Goal: Information Seeking & Learning: Learn about a topic

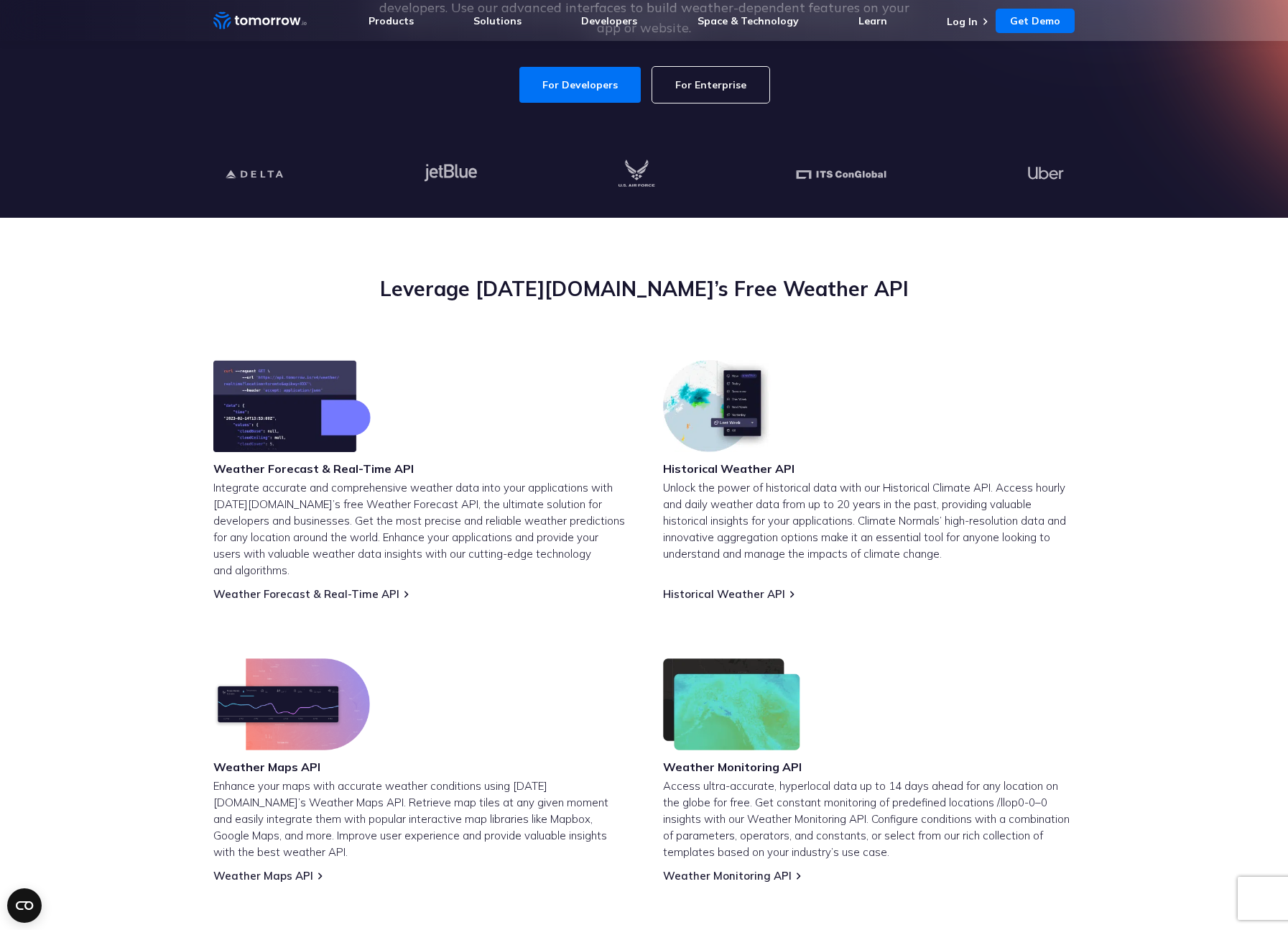
scroll to position [318, 0]
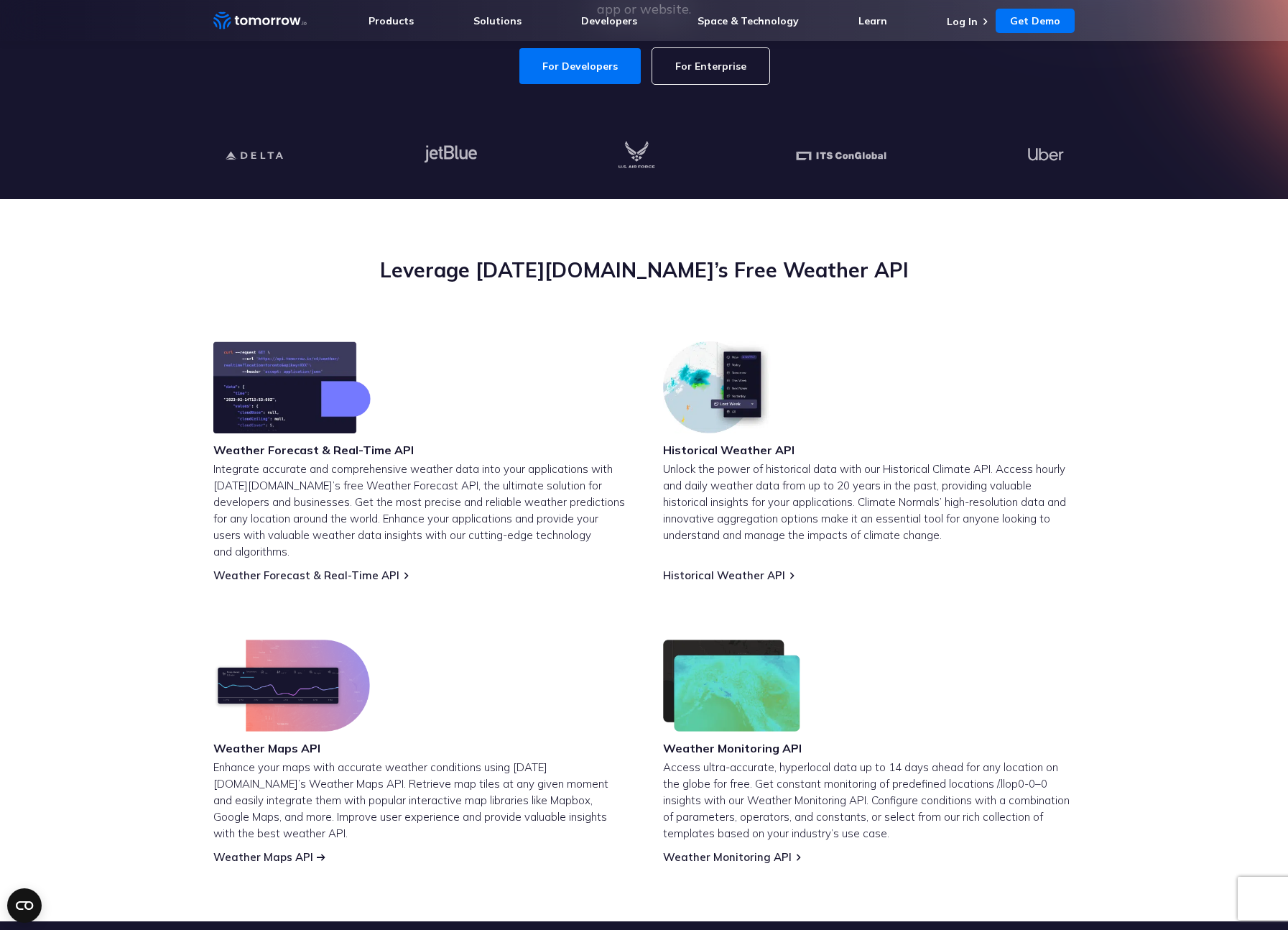
click at [264, 850] on link "Weather Maps API" at bounding box center [263, 856] width 100 height 14
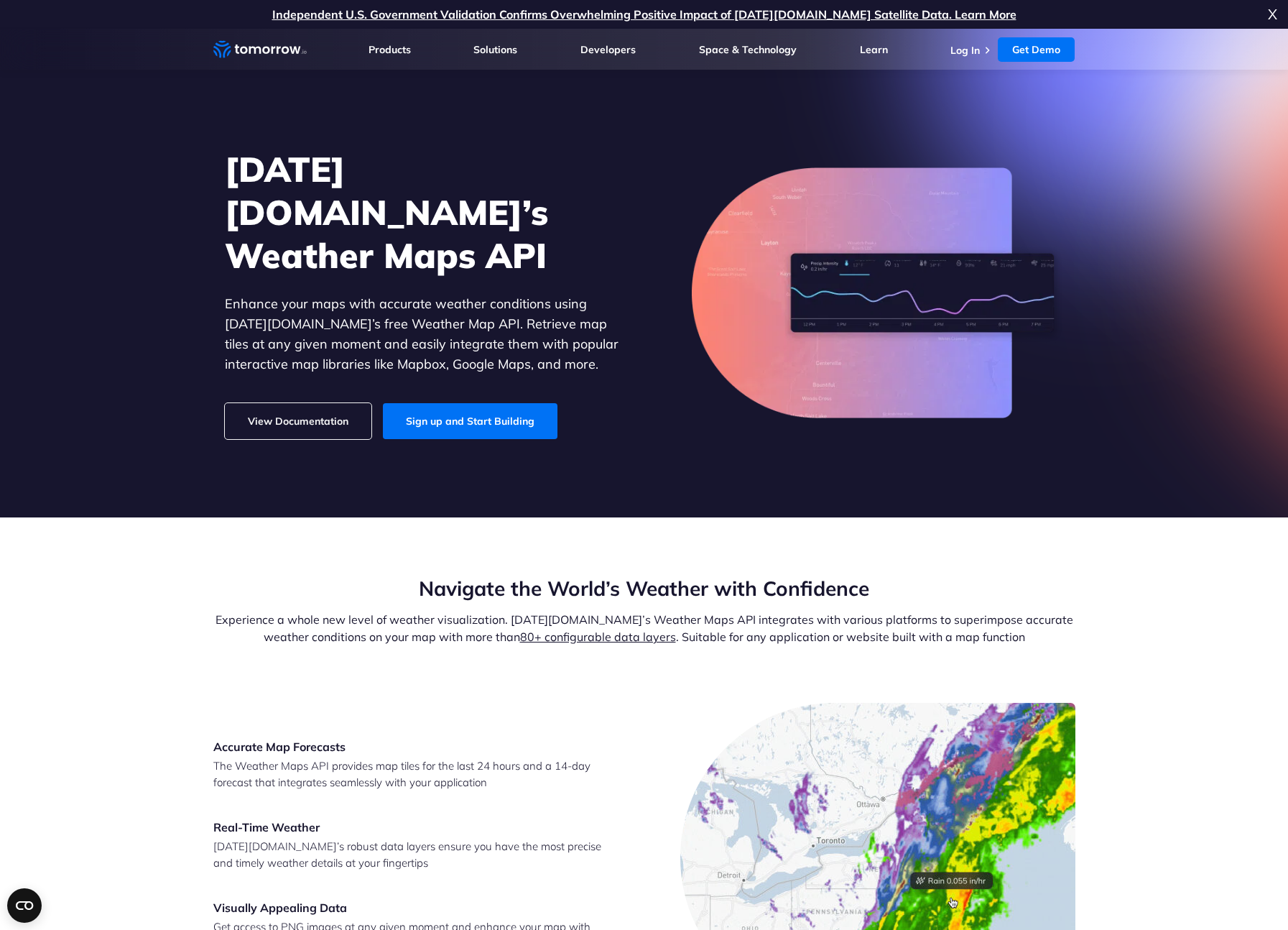
click at [241, 56] on icon "Weather Intelligence Solutions" at bounding box center [259, 49] width 93 height 18
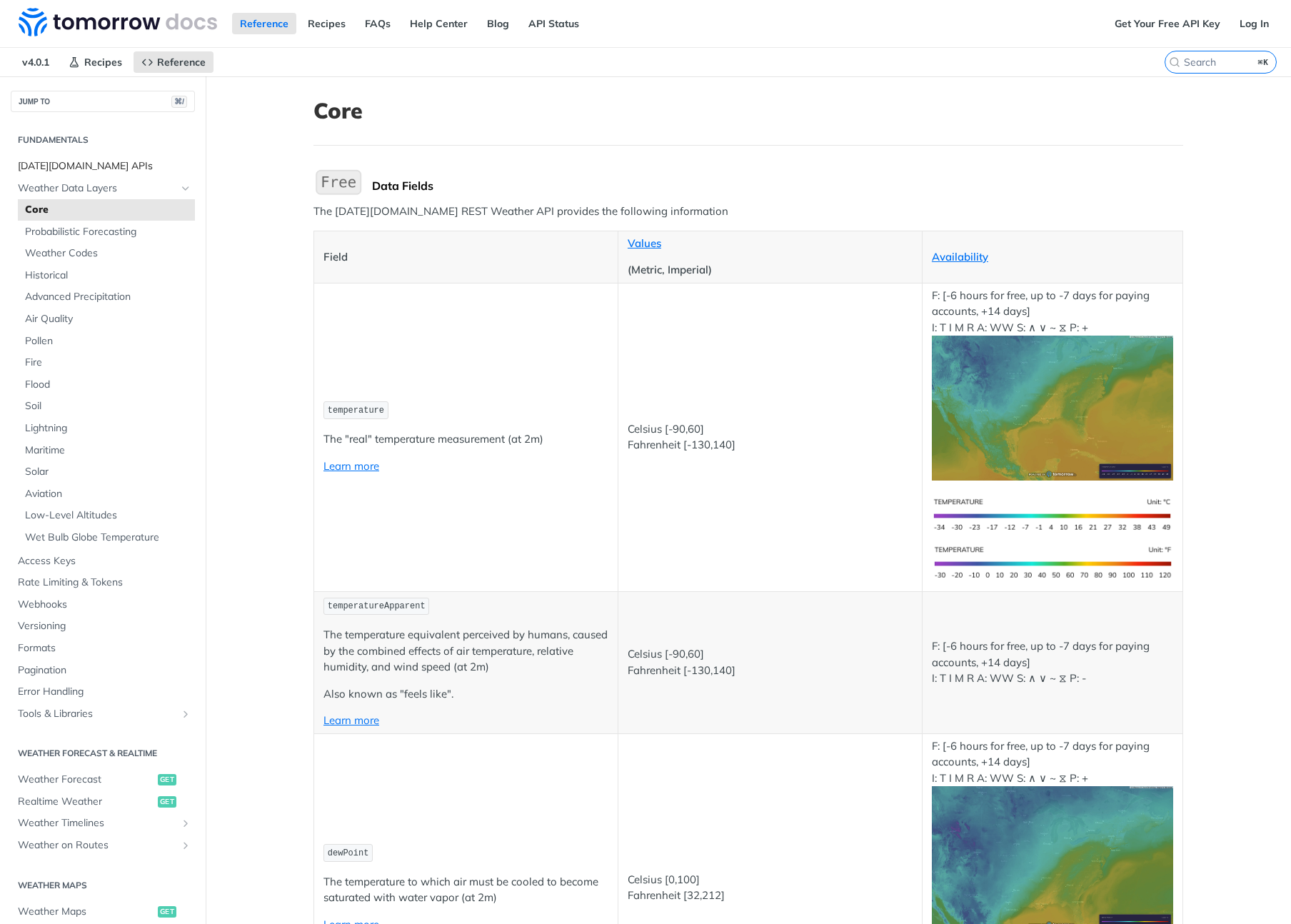
click at [90, 167] on span "Tomorrow.io APIs" at bounding box center [105, 167] width 174 height 14
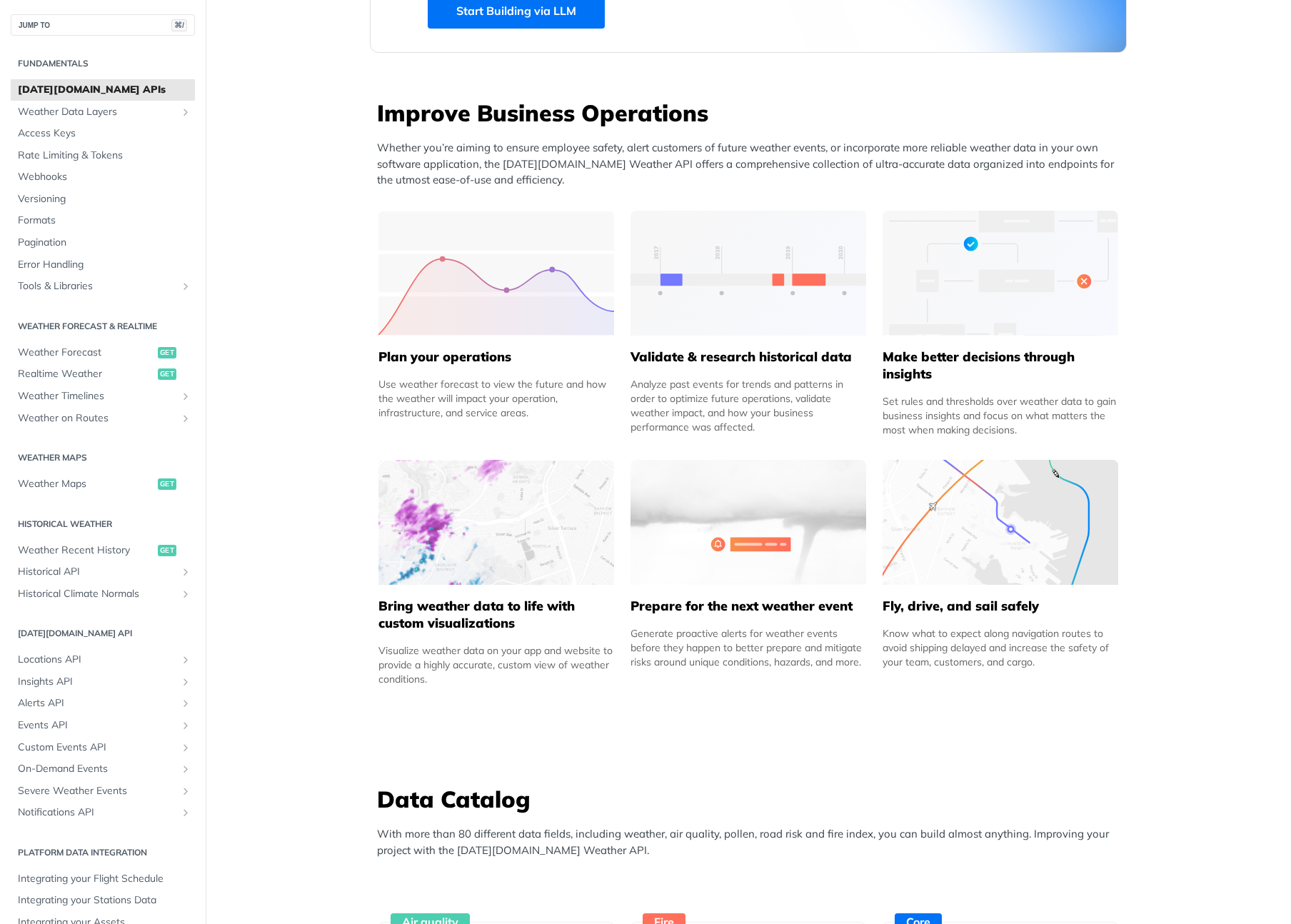
scroll to position [501, 0]
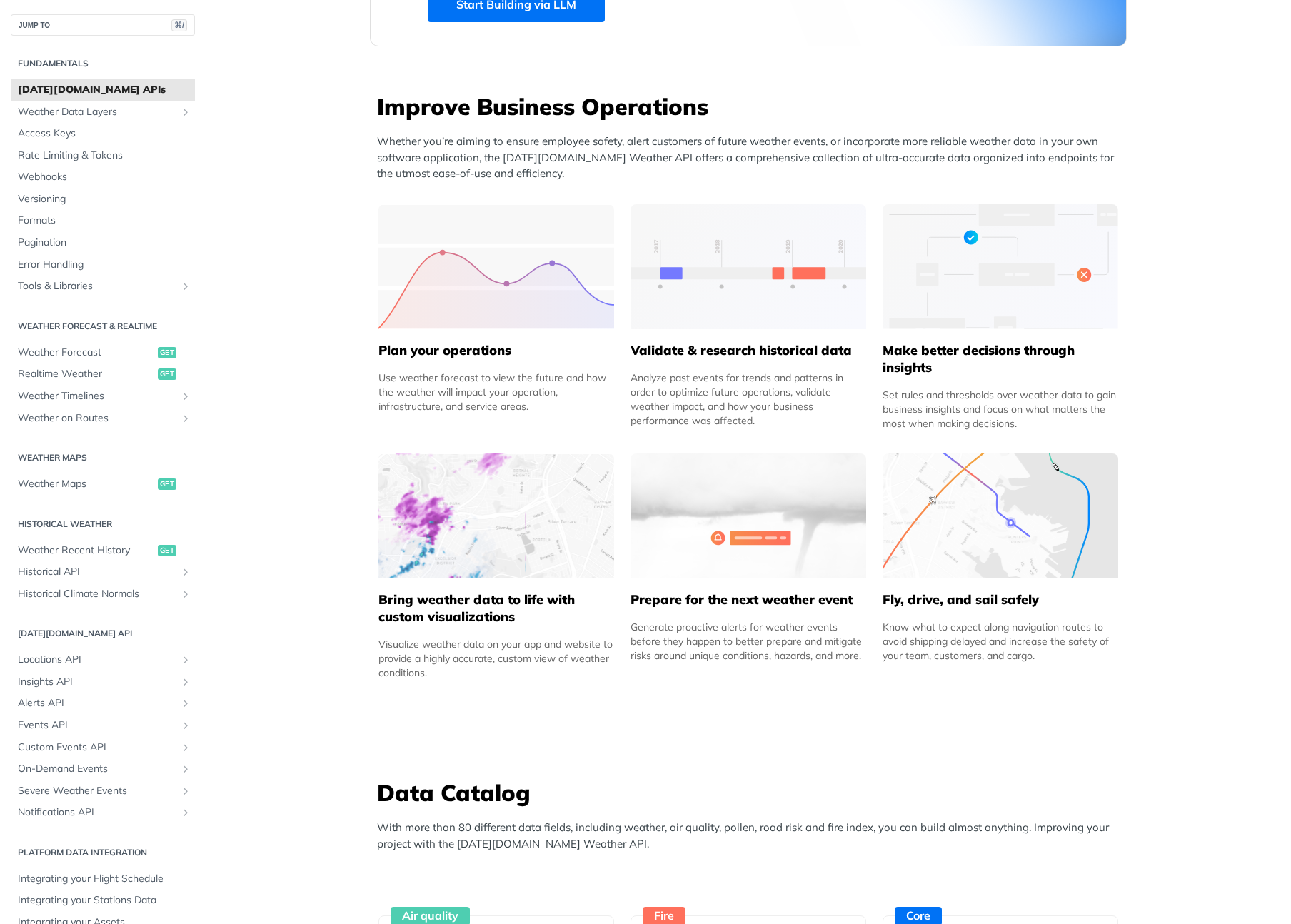
click at [980, 536] on img at bounding box center [1000, 515] width 236 height 125
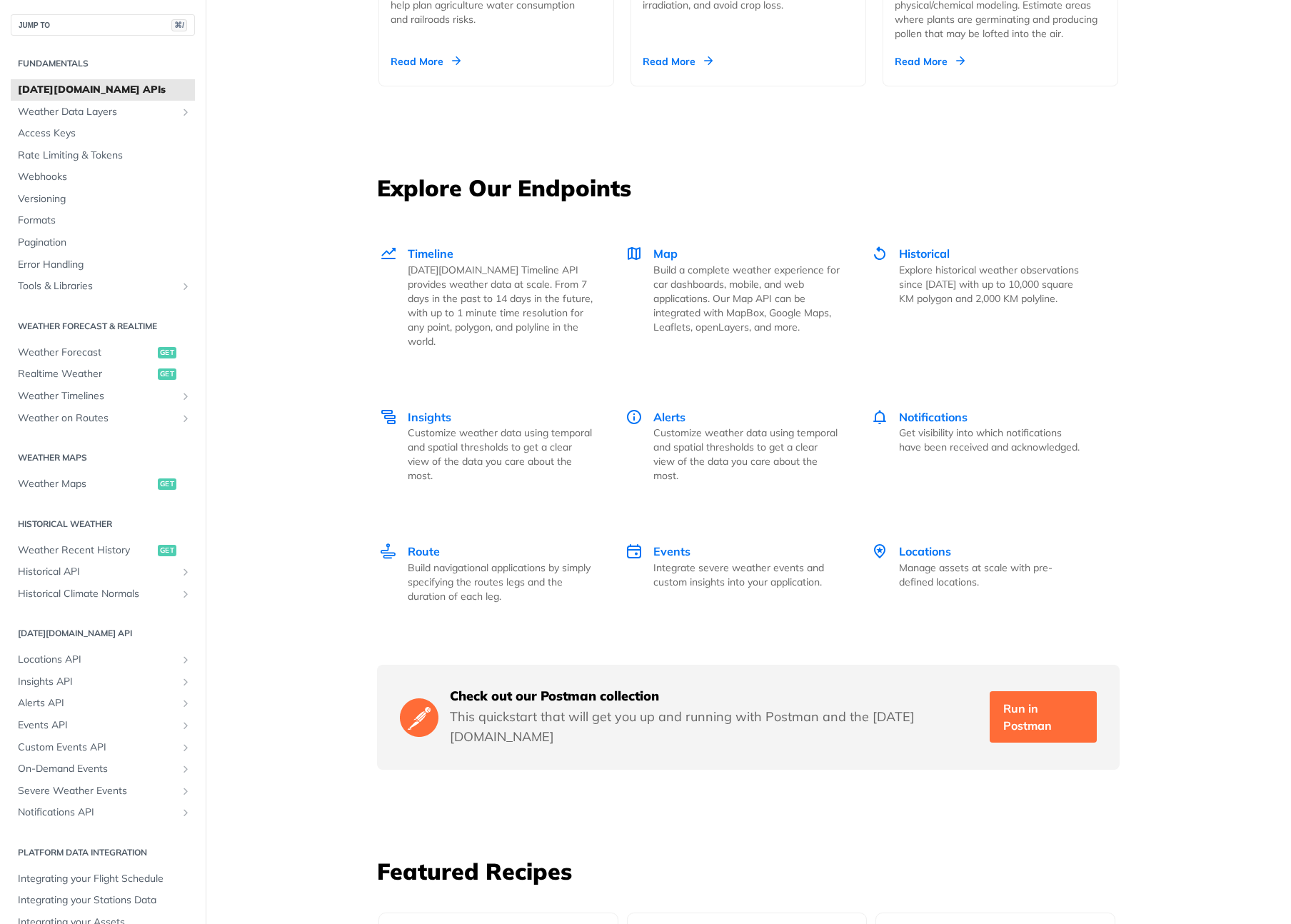
scroll to position [1977, 0]
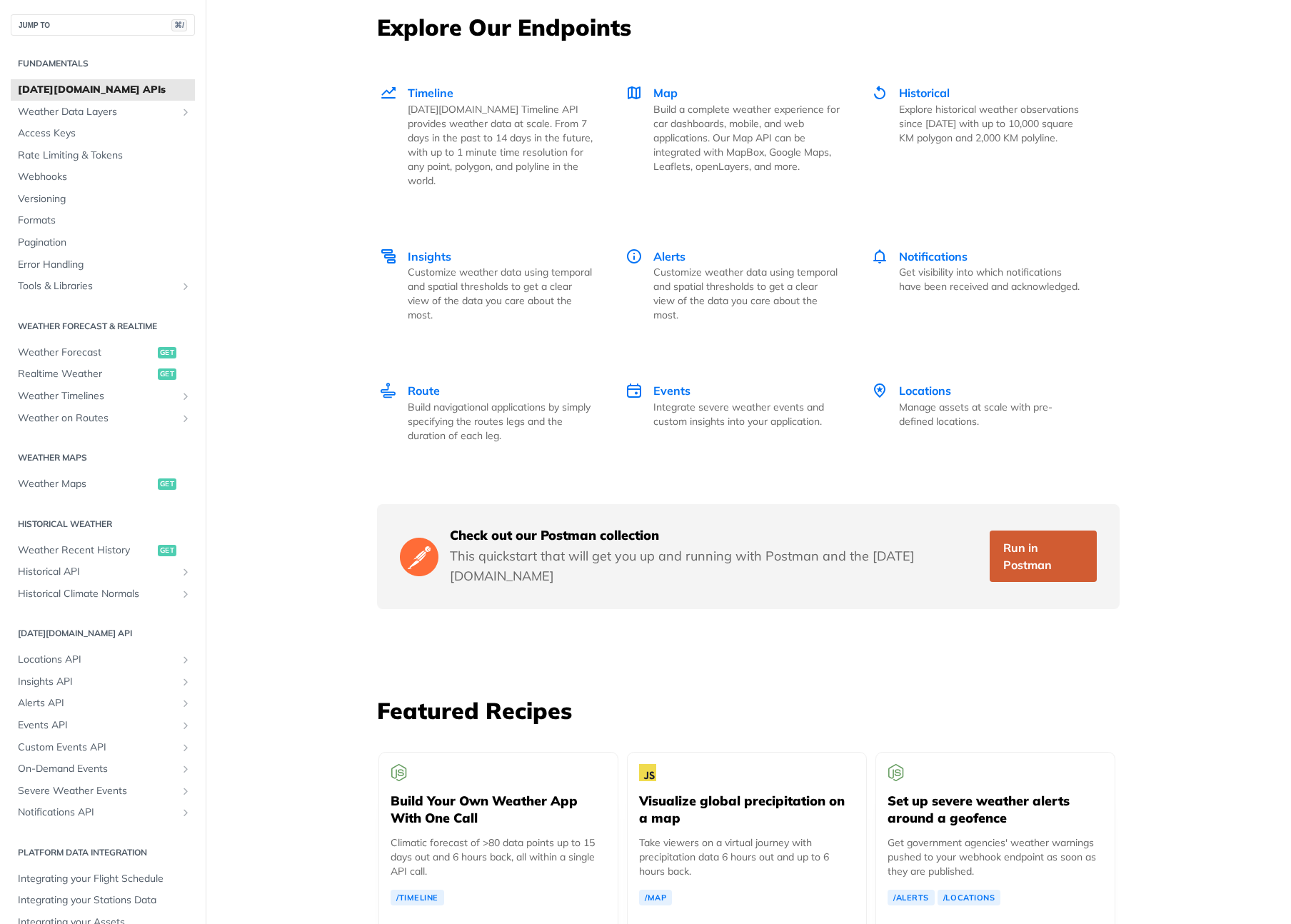
click at [1033, 536] on link "Run in Postman" at bounding box center [1043, 556] width 107 height 52
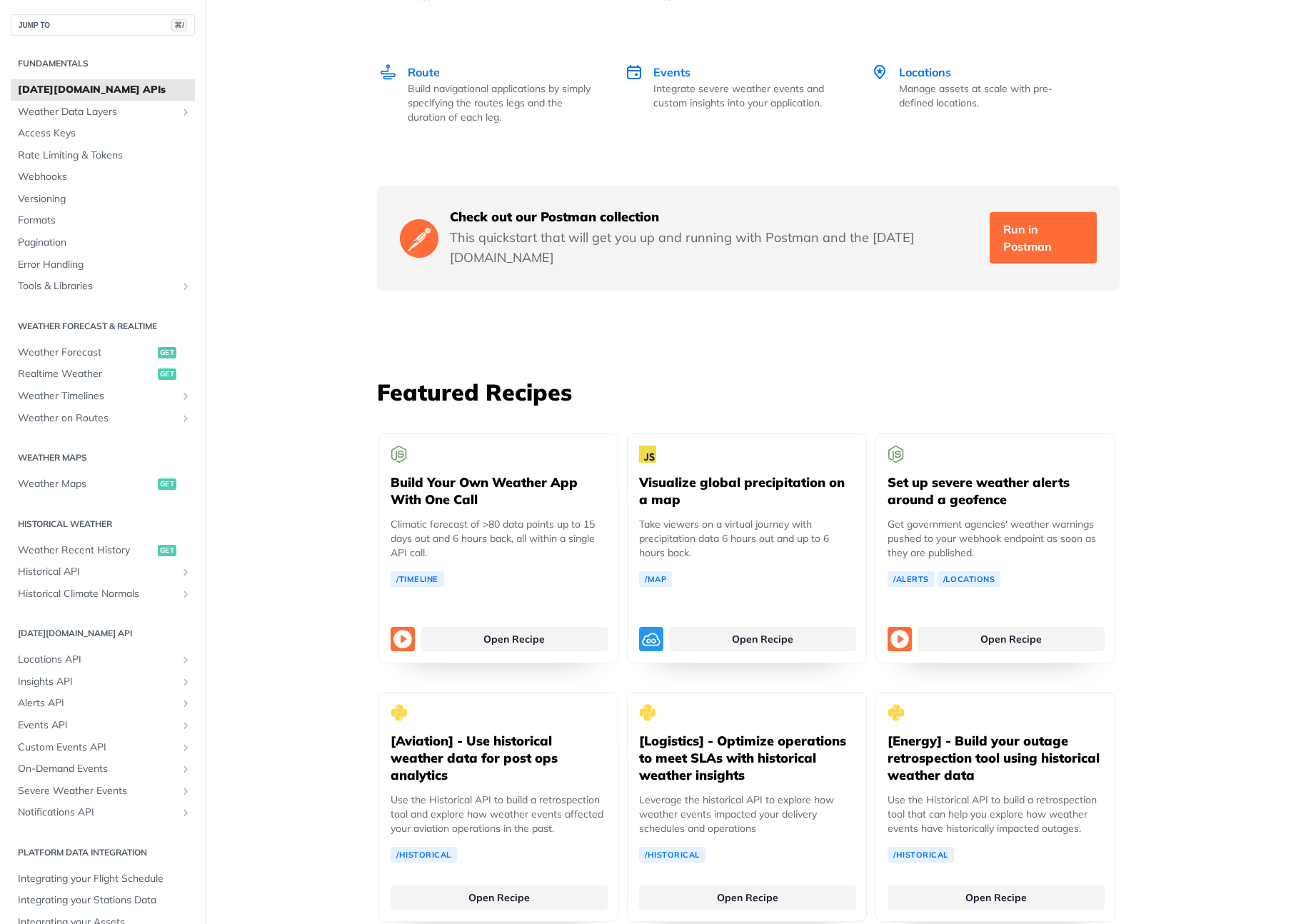
scroll to position [2542, 0]
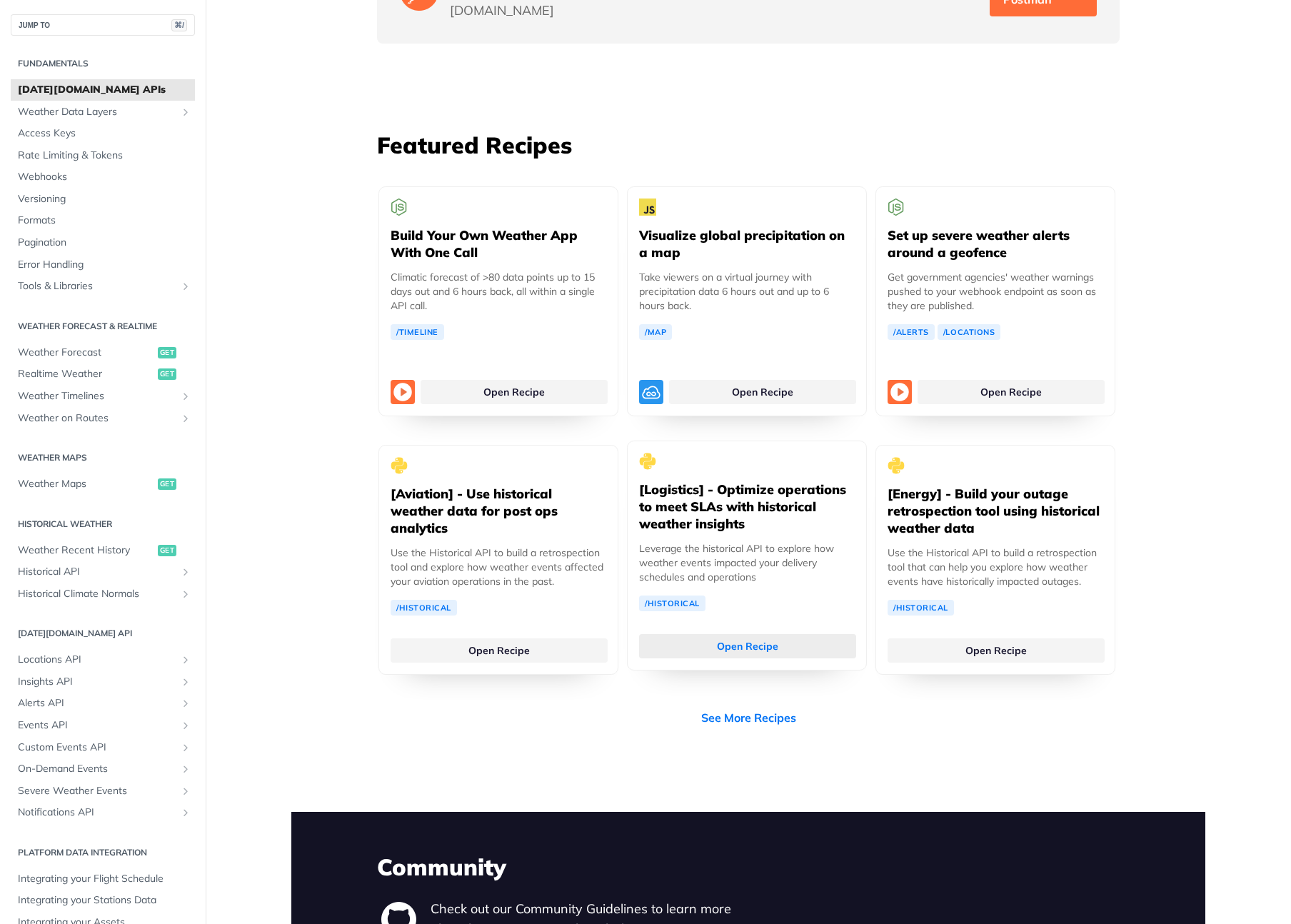
click at [753, 634] on link "Open Recipe" at bounding box center [747, 646] width 217 height 24
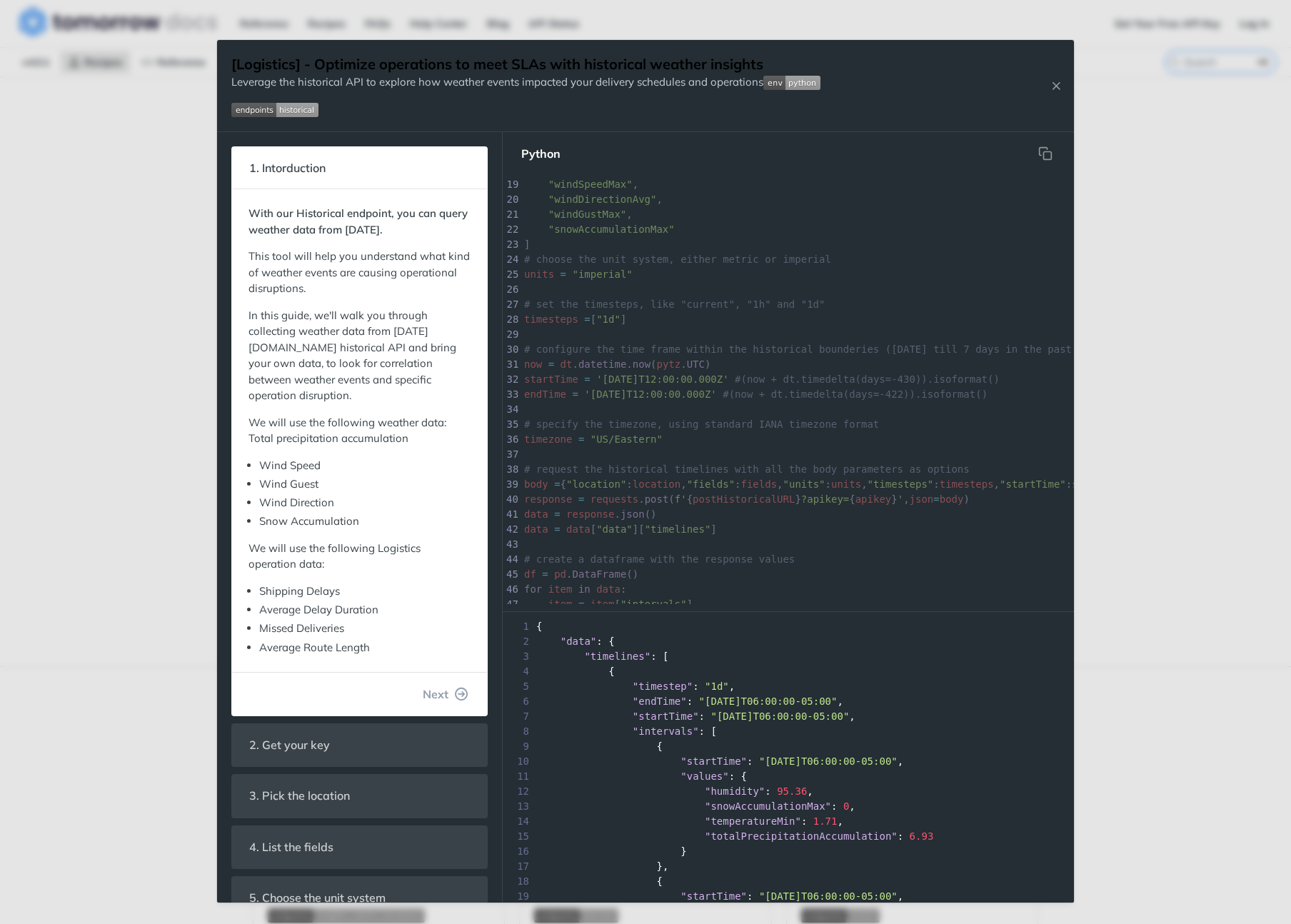
scroll to position [612, 0]
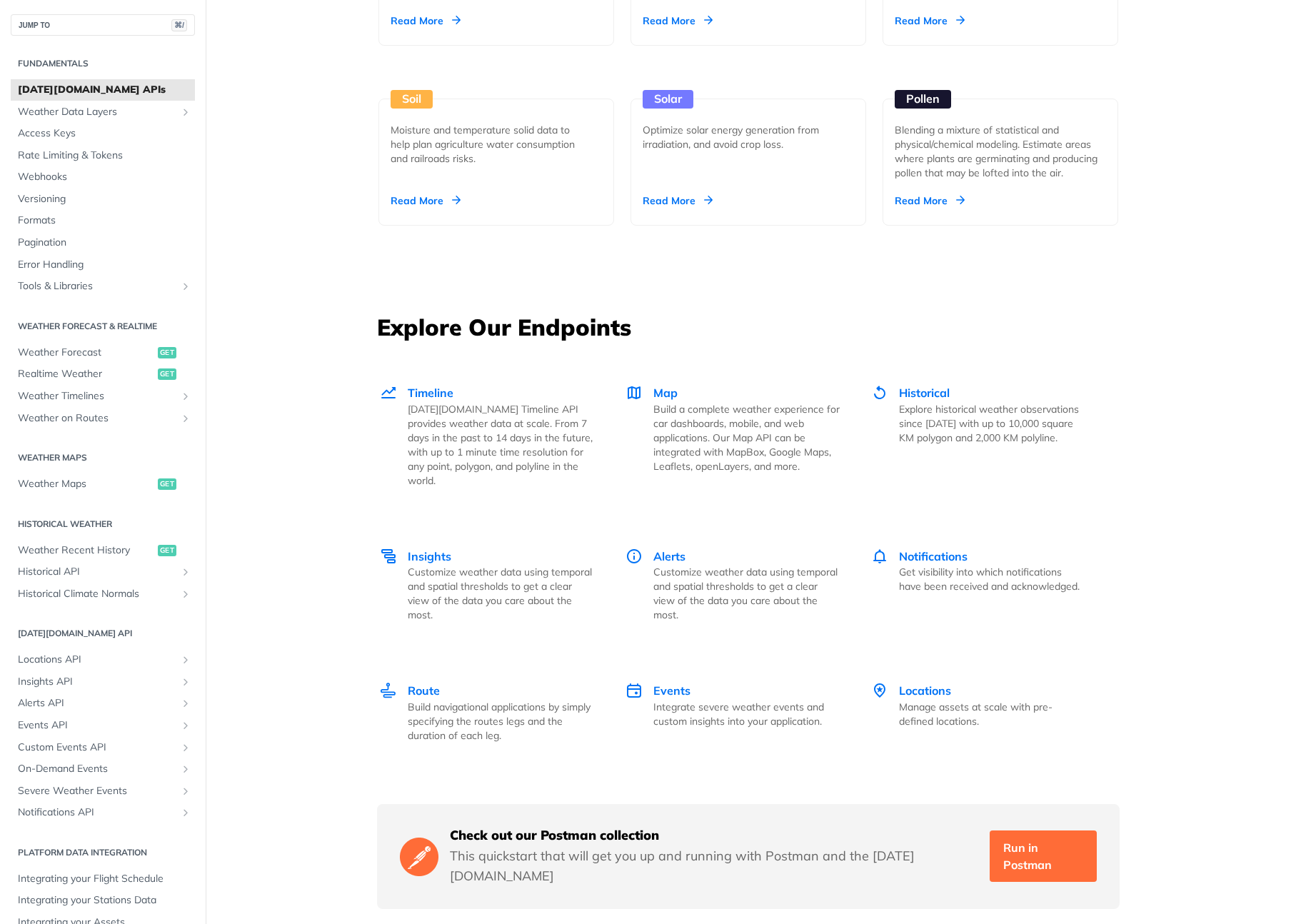
scroll to position [3110, 0]
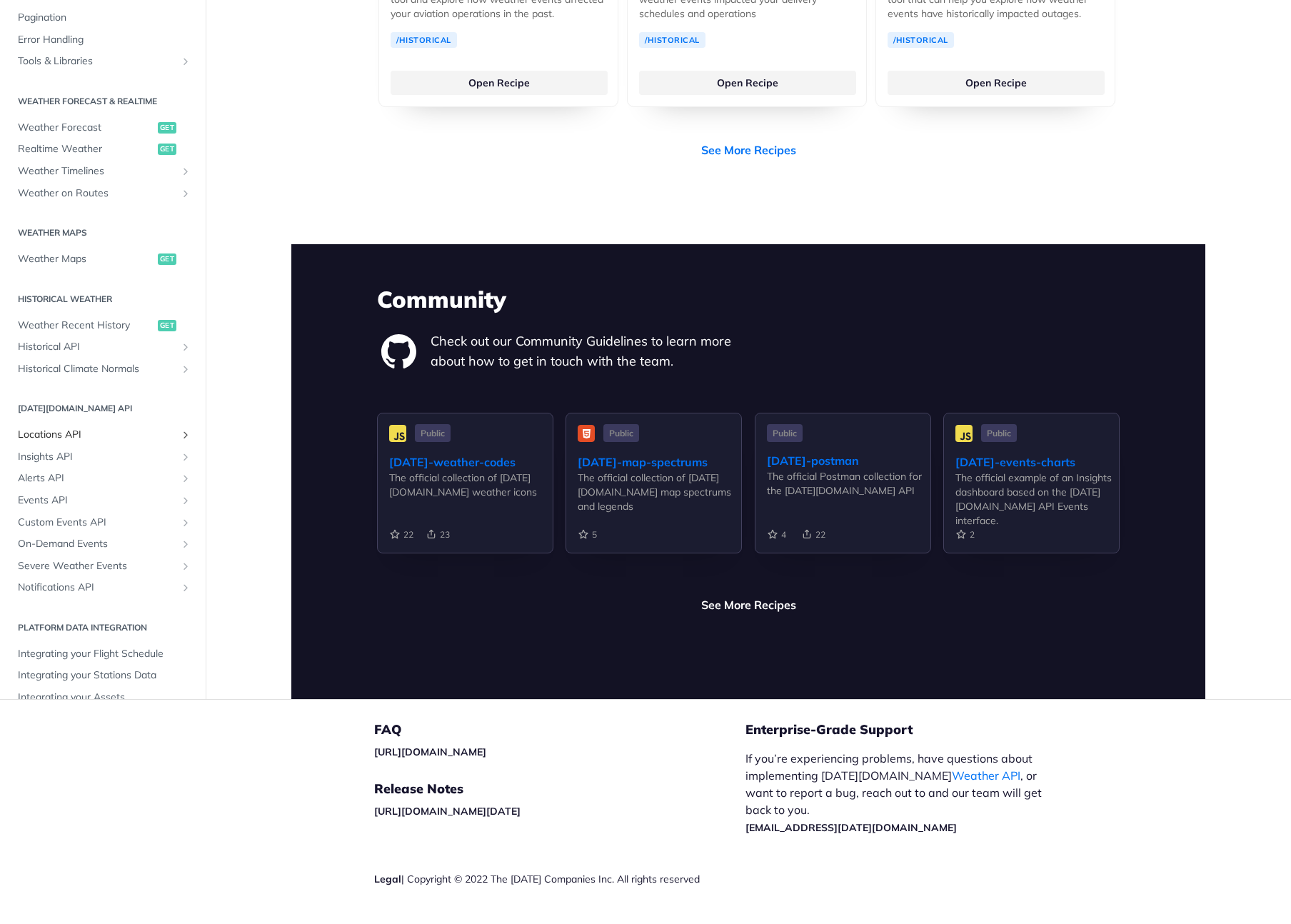
click at [51, 428] on span "Locations API" at bounding box center [97, 435] width 159 height 14
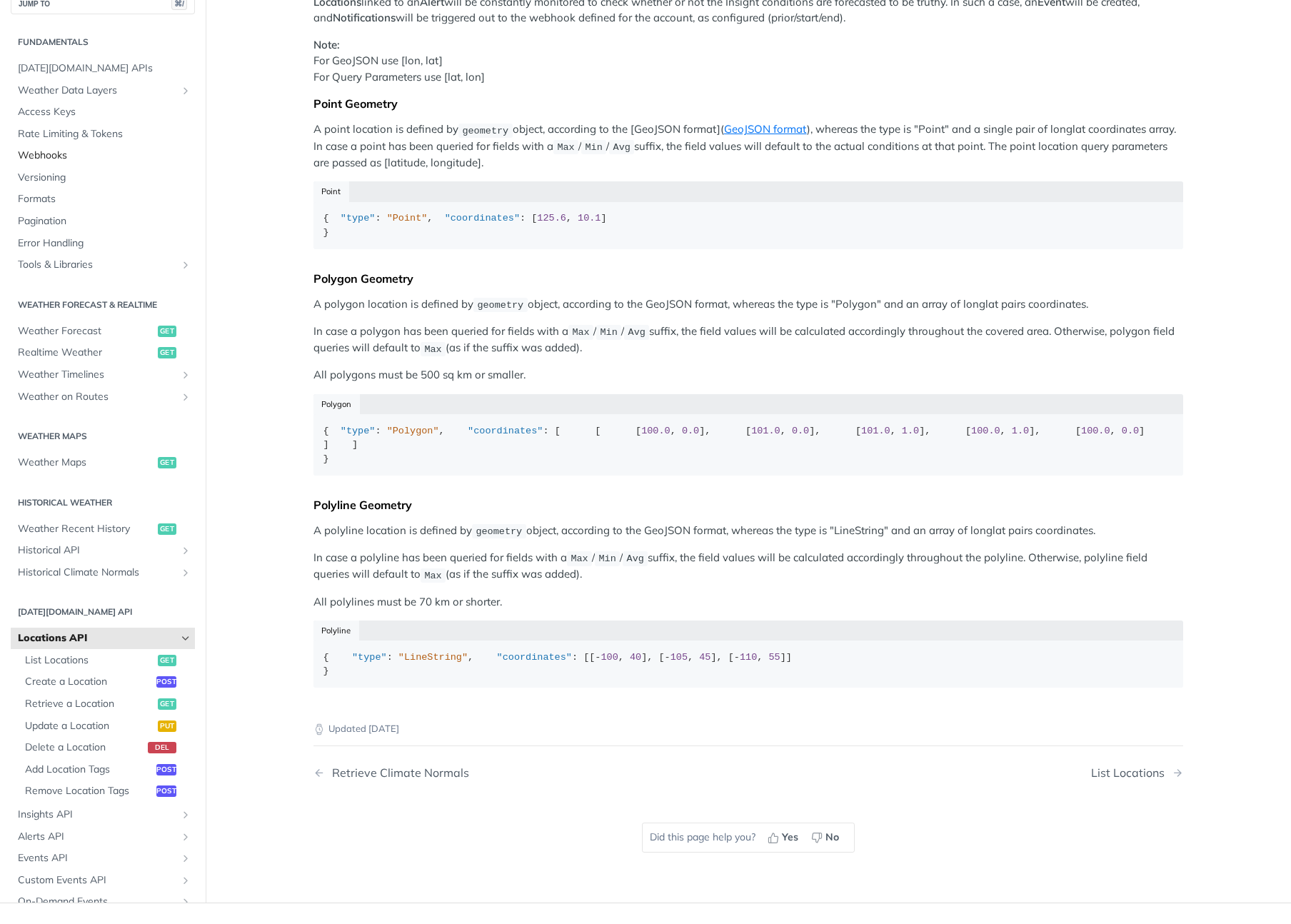
scroll to position [24, 0]
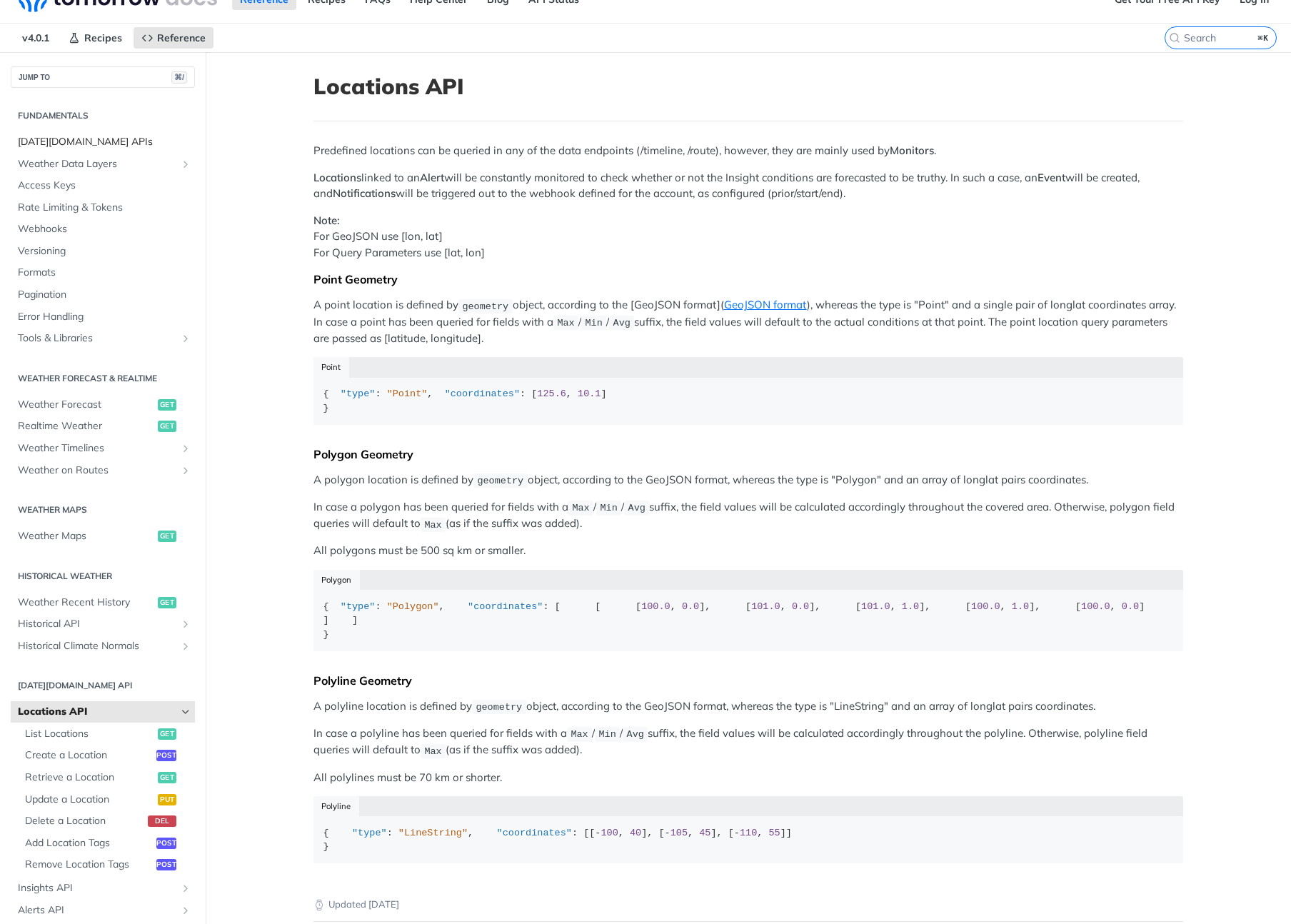
click at [78, 144] on span "Tomorrow.io APIs" at bounding box center [105, 142] width 174 height 14
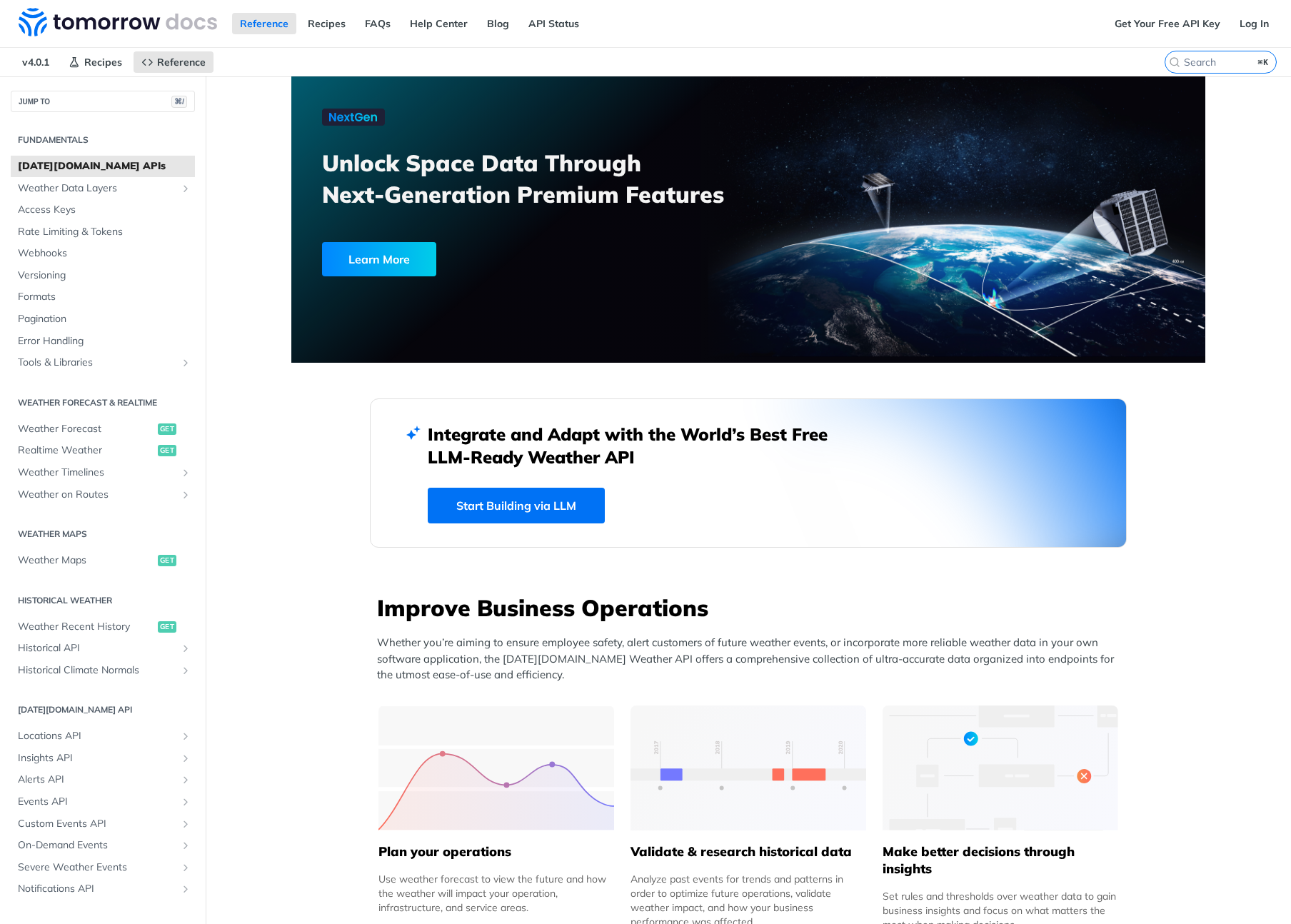
click at [544, 498] on link "Start Building via LLM" at bounding box center [516, 505] width 177 height 36
